Goal: Task Accomplishment & Management: Use online tool/utility

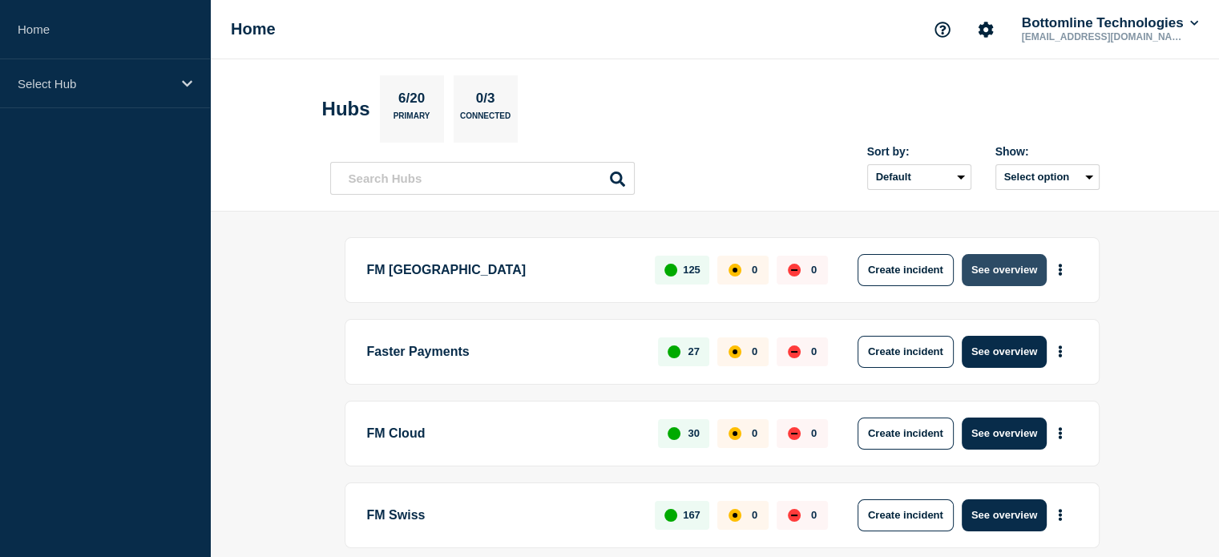
click at [983, 264] on button "See overview" at bounding box center [1003, 270] width 85 height 32
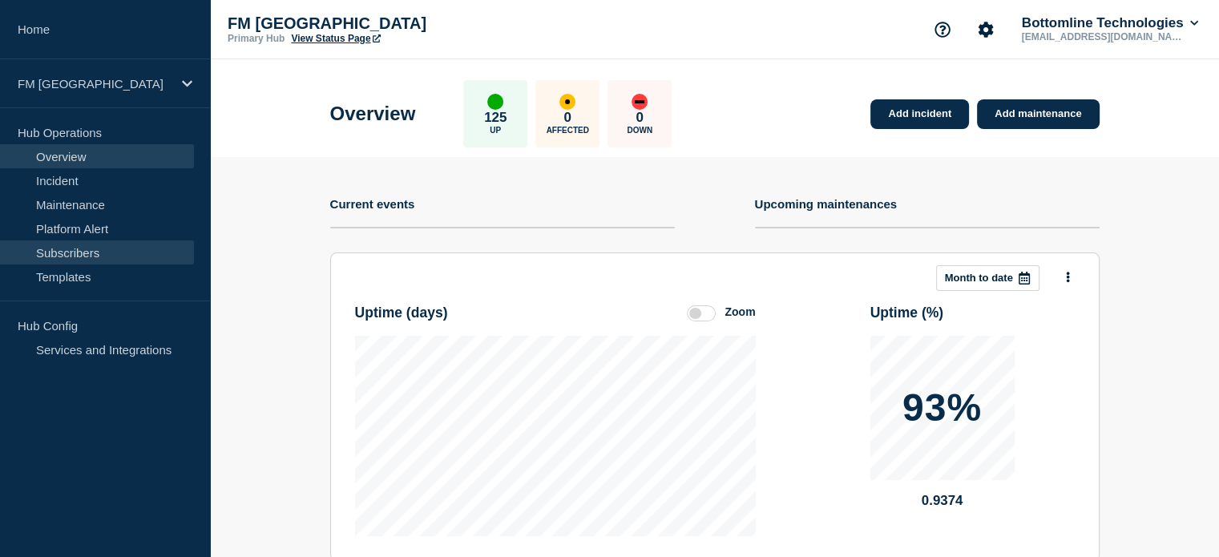
click at [78, 249] on link "Subscribers" at bounding box center [97, 252] width 194 height 24
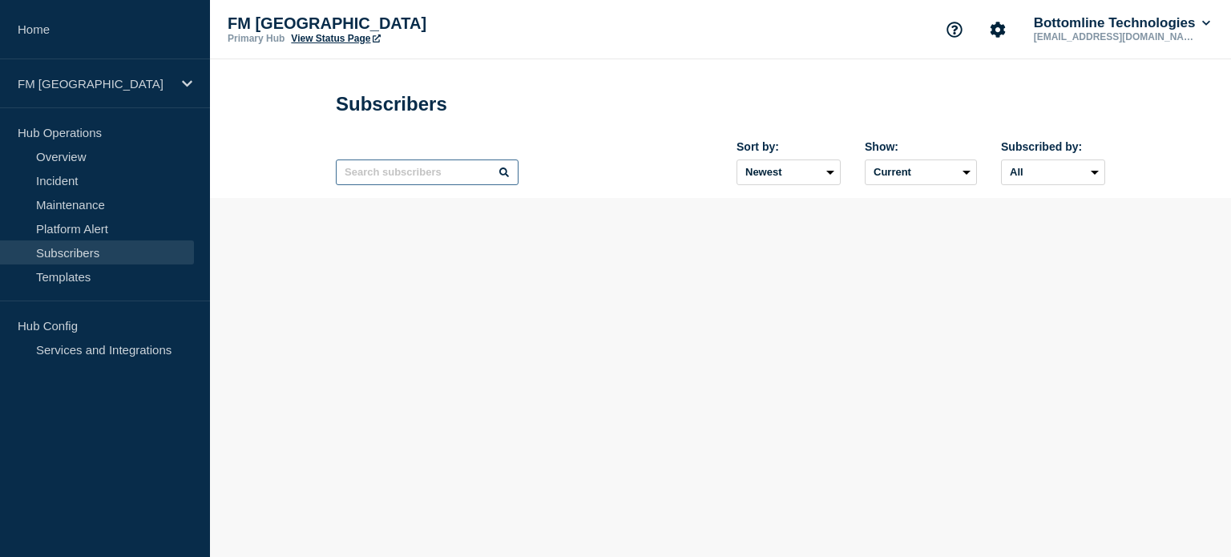
click at [421, 183] on input "text" at bounding box center [427, 172] width 183 height 26
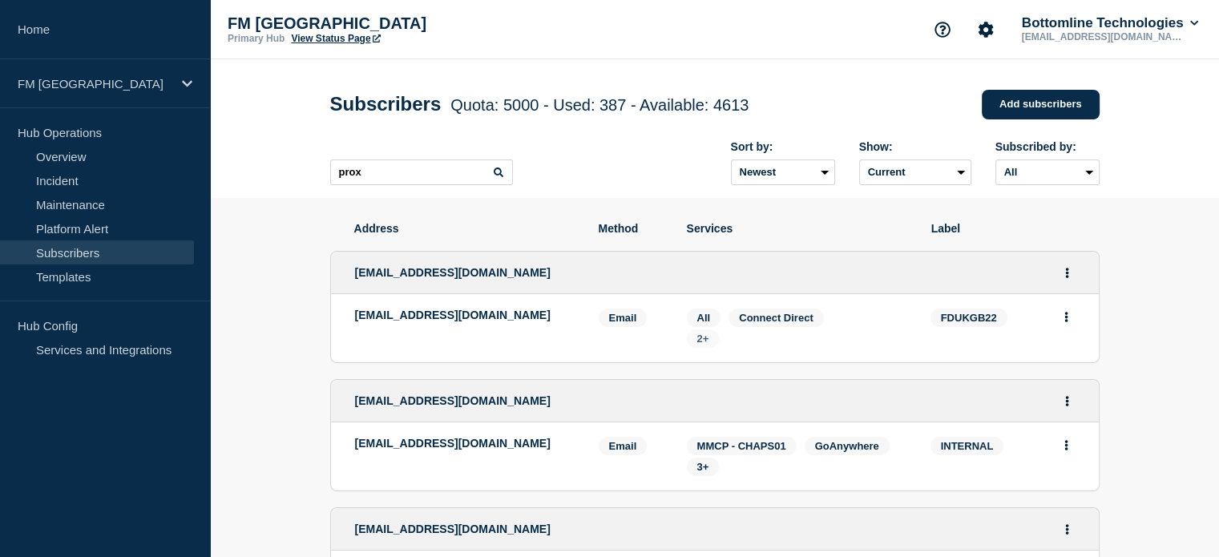
click at [706, 343] on span "2+" at bounding box center [703, 338] width 12 height 12
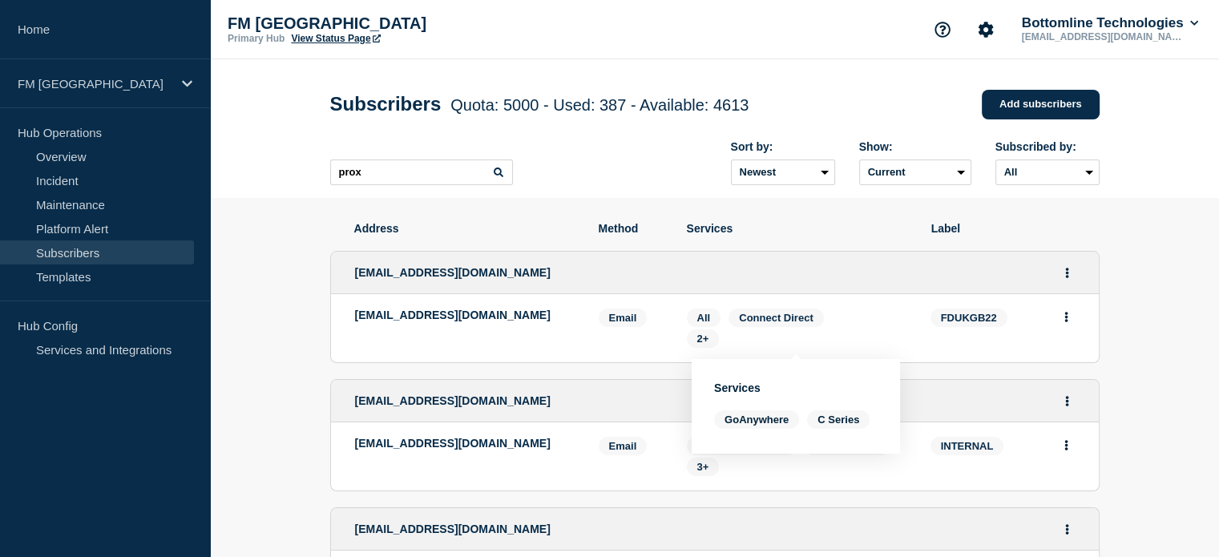
click at [855, 319] on div "Services: All Connect Direct 2+" at bounding box center [797, 327] width 220 height 39
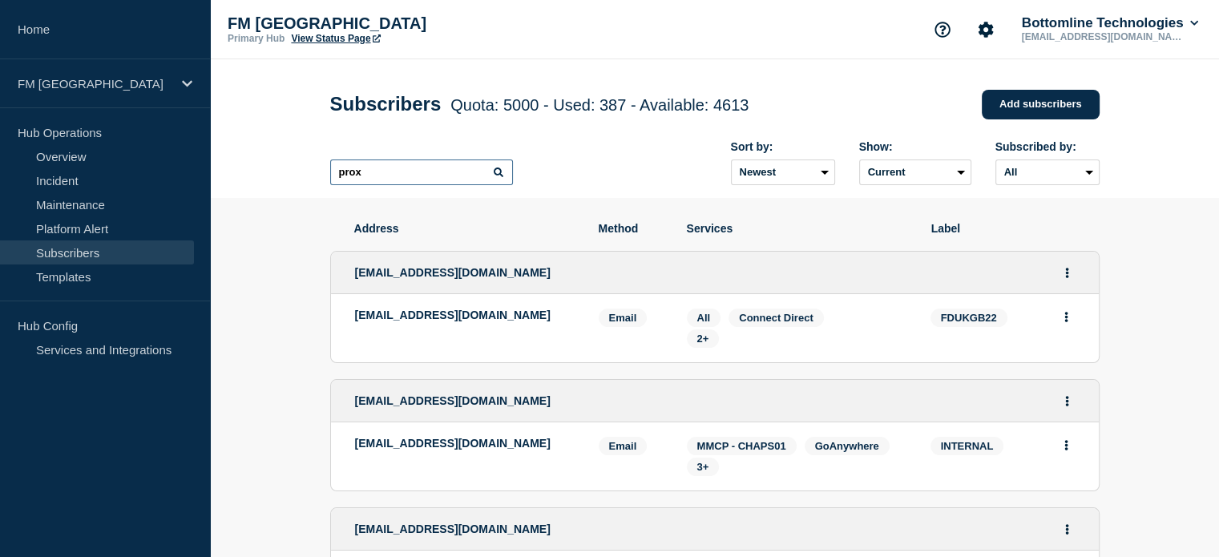
click at [432, 182] on input "prox" at bounding box center [421, 172] width 183 height 26
type input "pro"
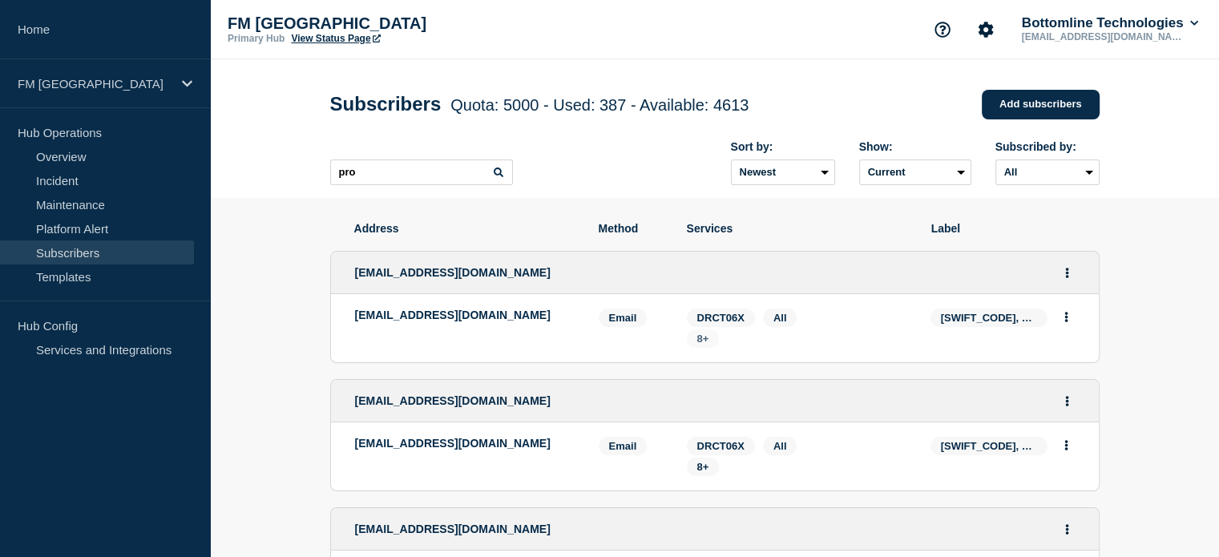
click at [706, 344] on span "8+" at bounding box center [703, 338] width 12 height 12
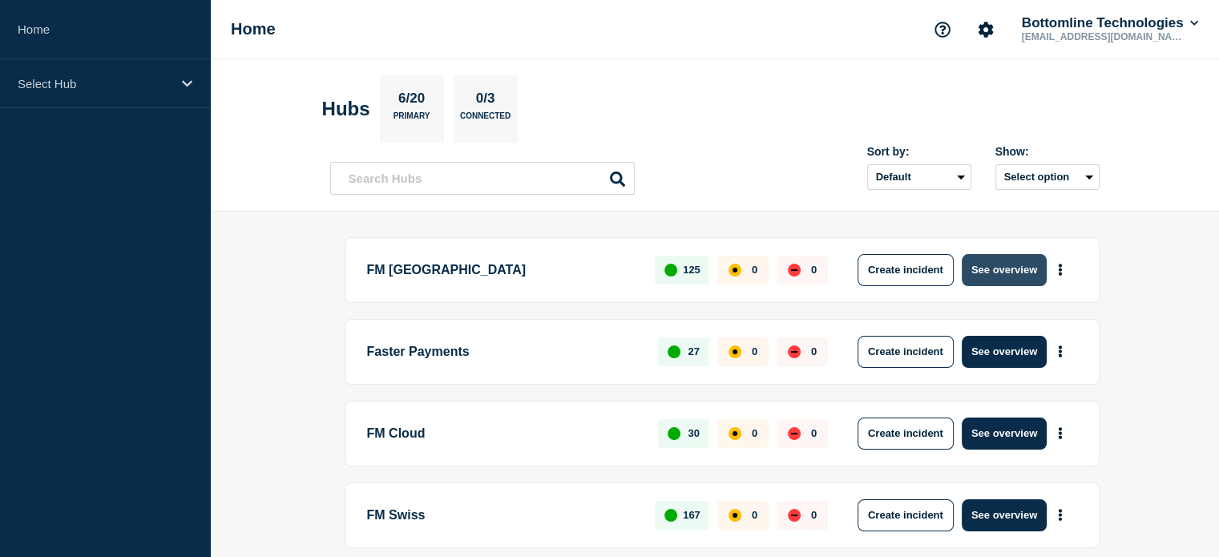
click at [1019, 265] on button "See overview" at bounding box center [1003, 270] width 85 height 32
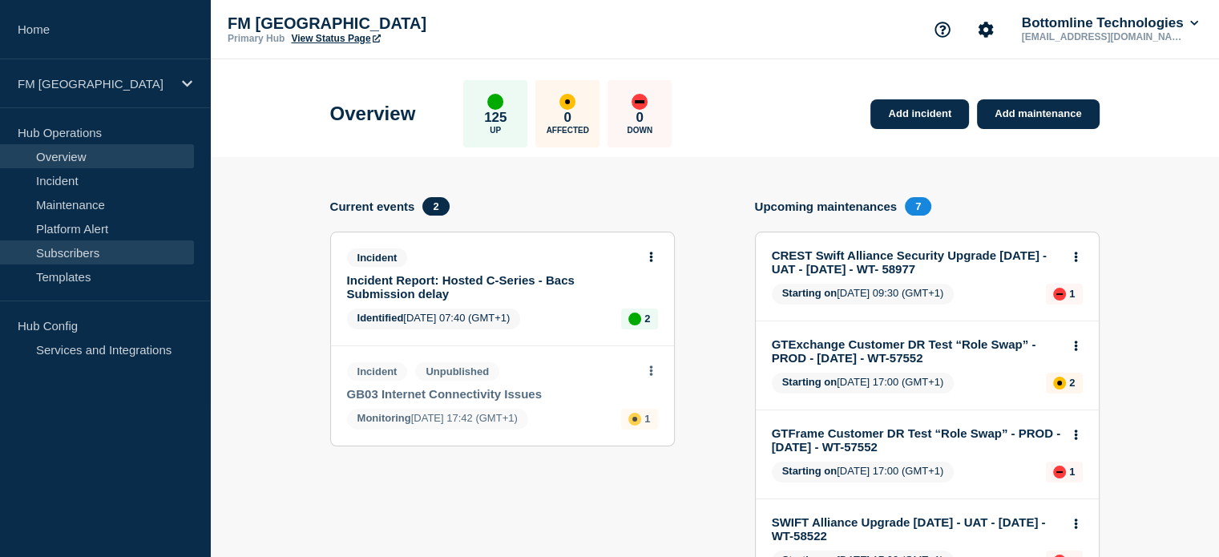
click at [115, 252] on link "Subscribers" at bounding box center [97, 252] width 194 height 24
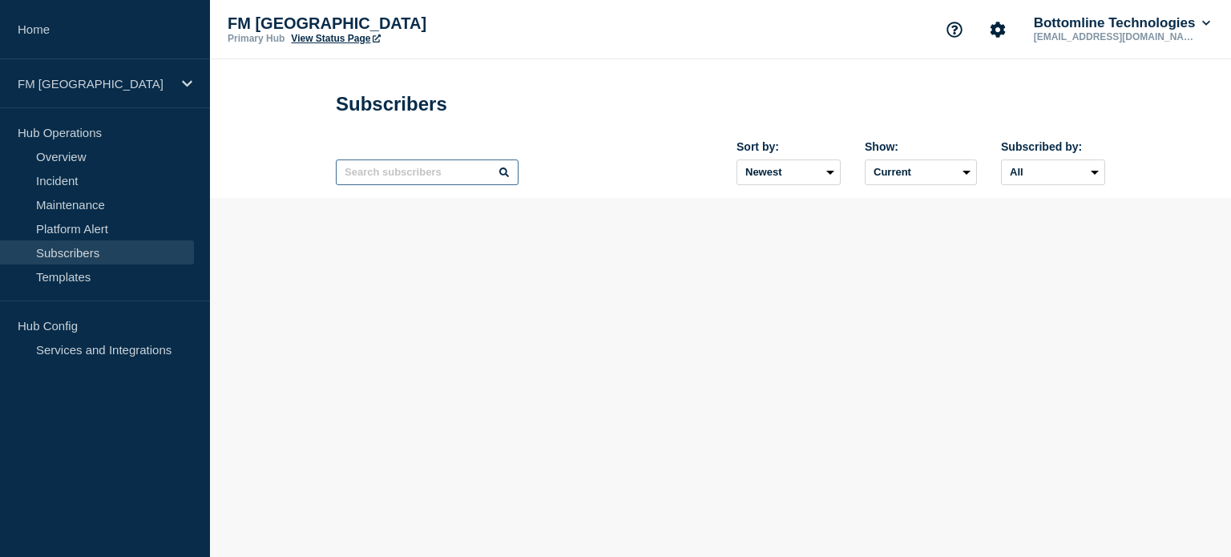
click at [456, 174] on input "text" at bounding box center [427, 172] width 183 height 26
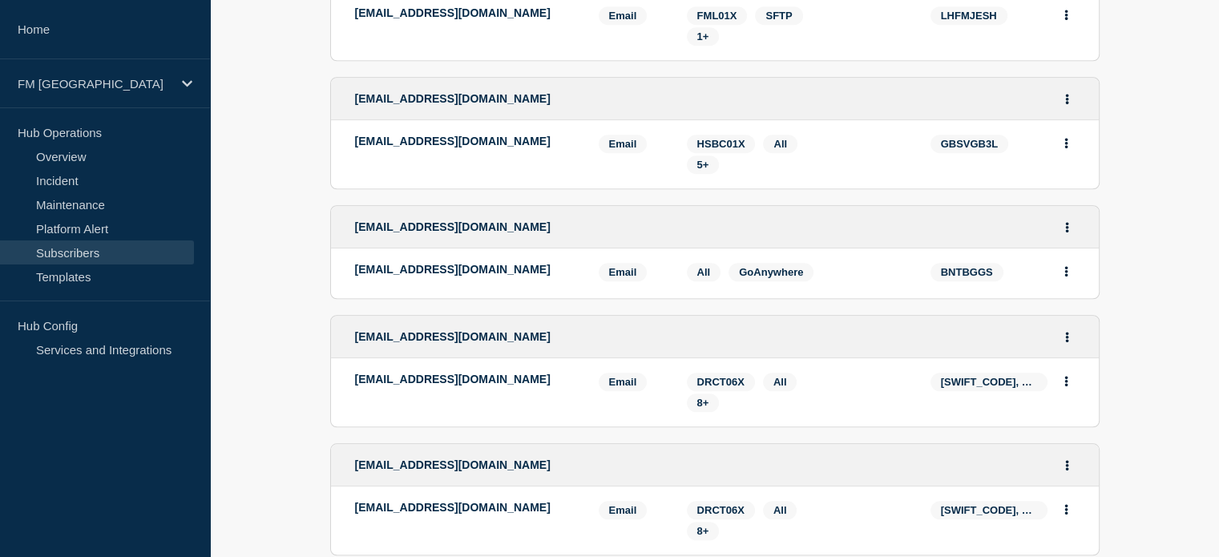
scroll to position [1442, 0]
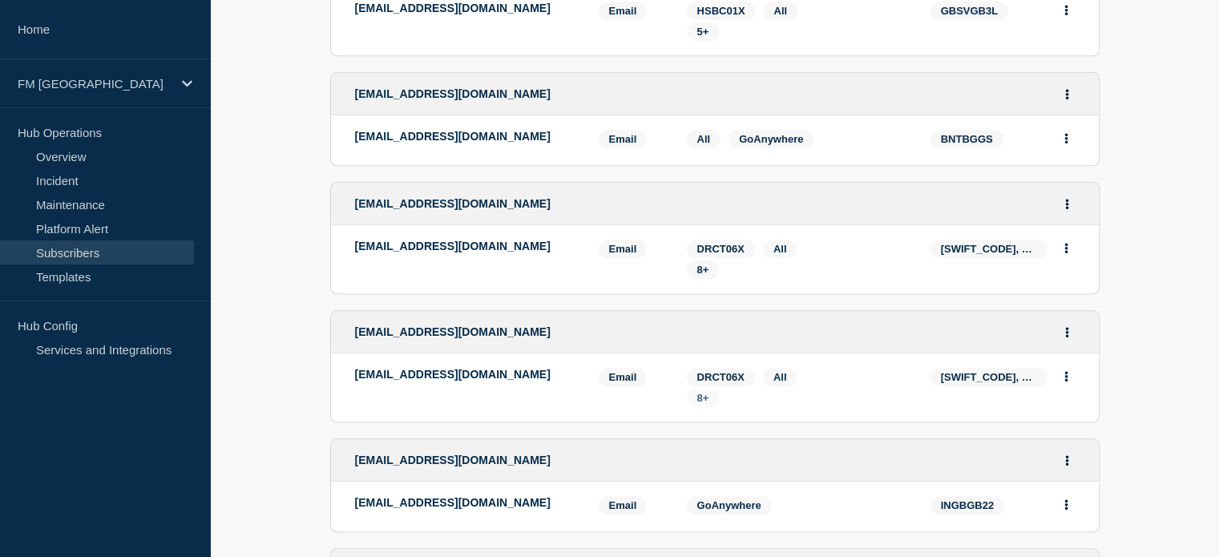
type input "prox"
click at [699, 404] on span "8+" at bounding box center [703, 398] width 12 height 12
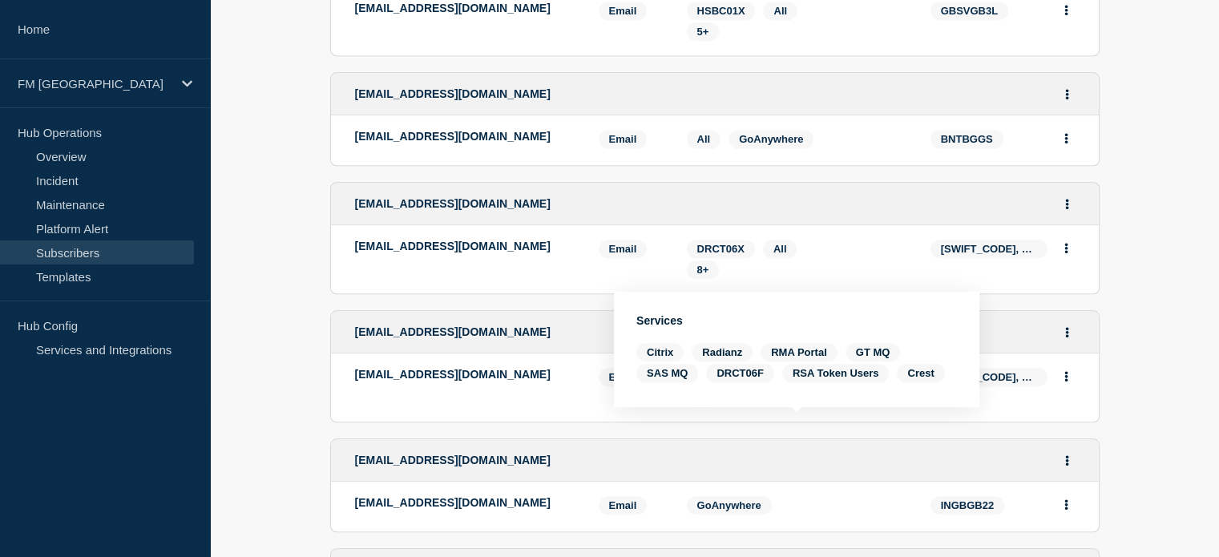
click at [784, 454] on ul "[EMAIL_ADDRESS][DOMAIN_NAME] [EMAIL_ADDRESS][DOMAIN_NAME] Email Email: [EMAIL_A…" at bounding box center [714, 353] width 769 height 3120
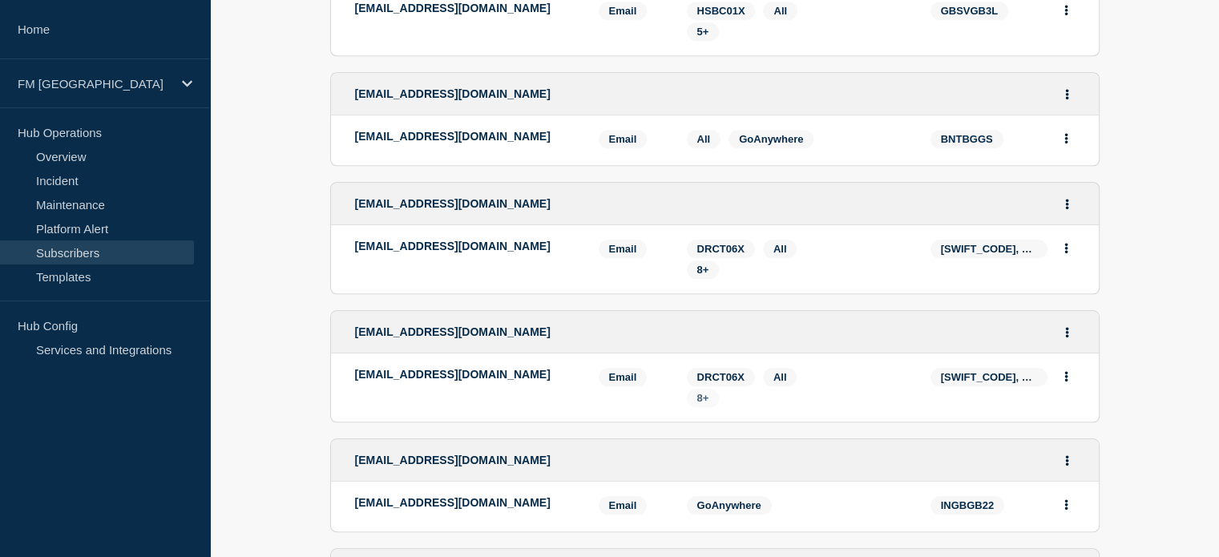
click at [697, 404] on span "8+" at bounding box center [703, 398] width 12 height 12
